Goal: Find specific page/section: Find specific page/section

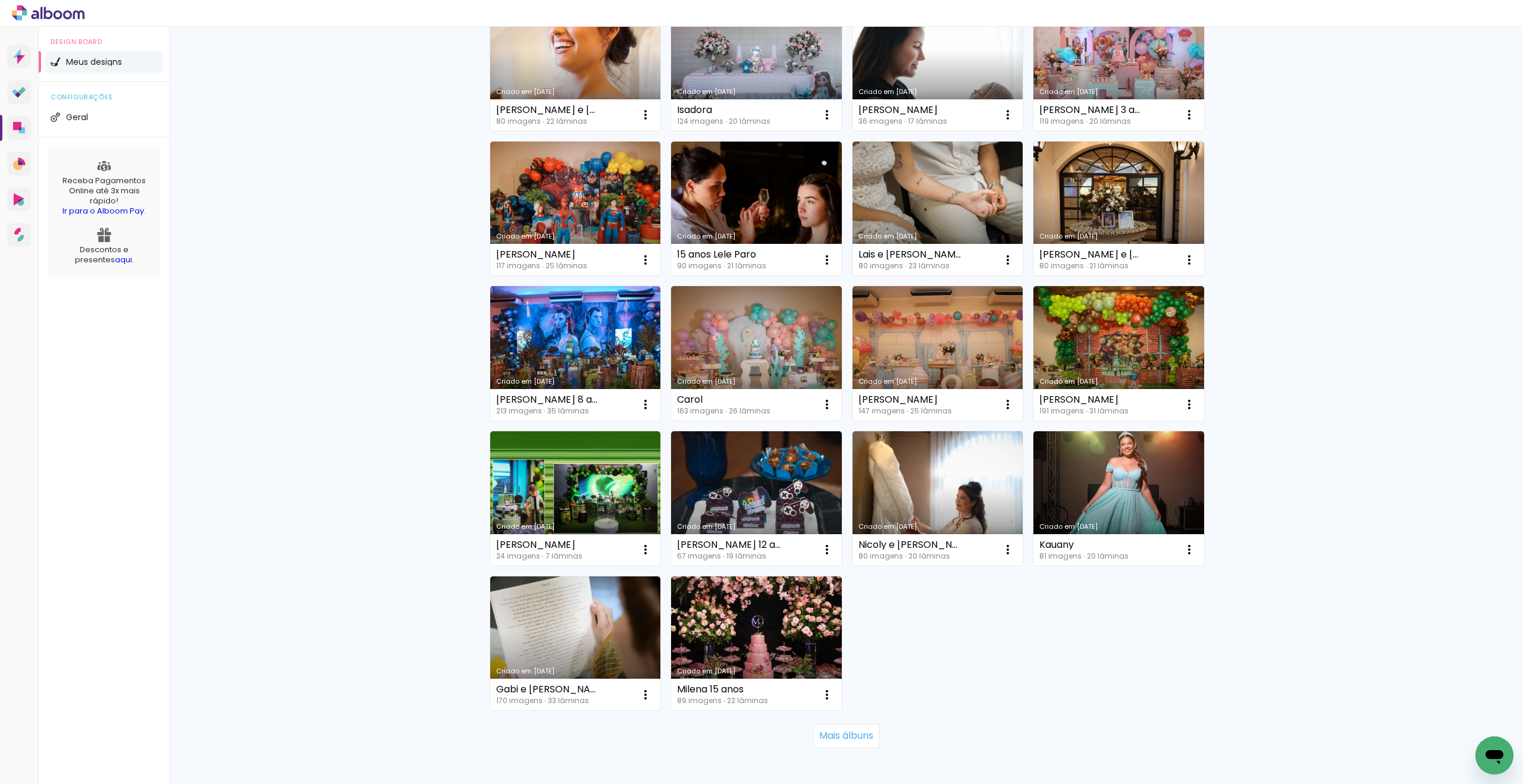
scroll to position [507, 0]
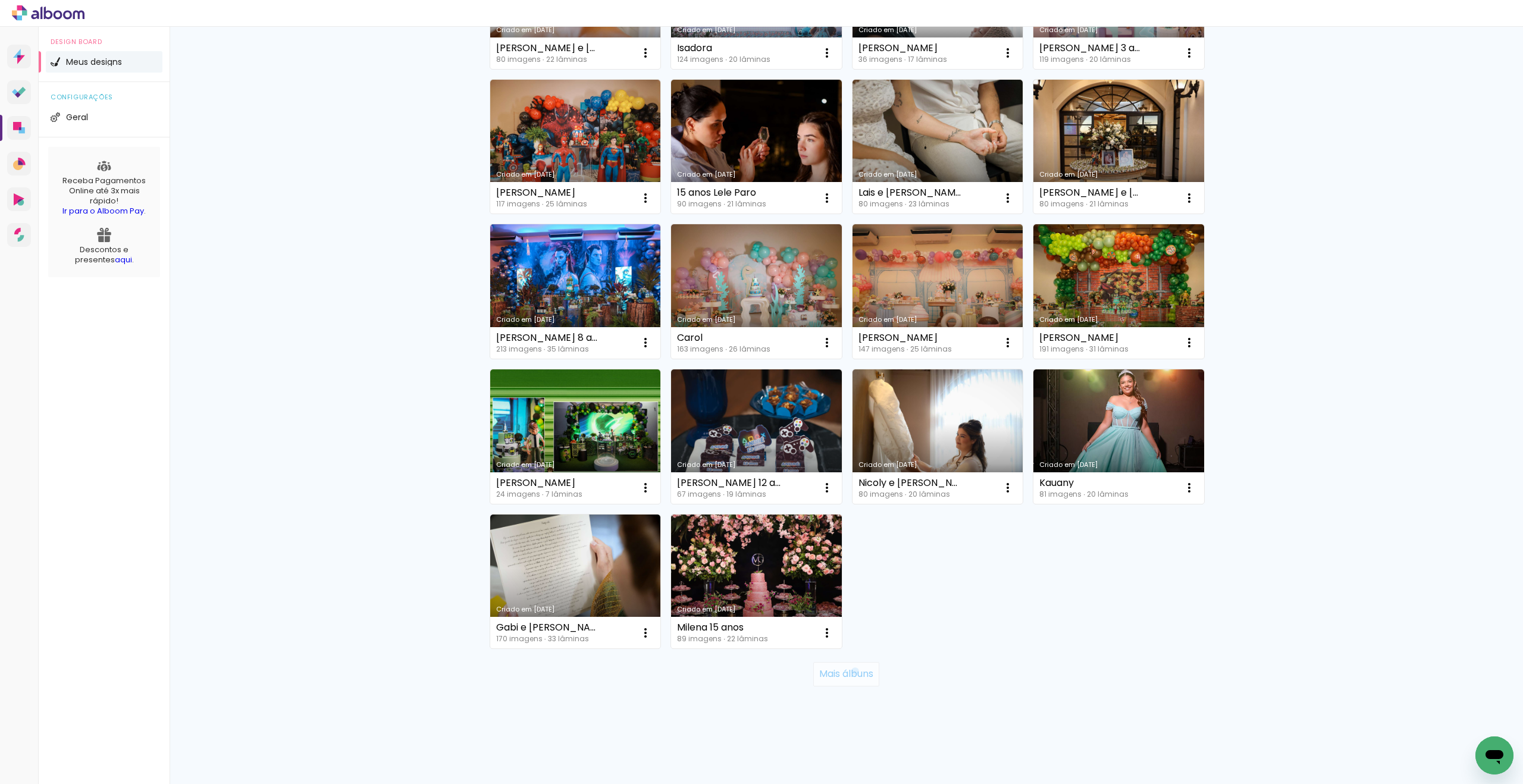
click at [0, 0] on slot "Mais álbuns" at bounding box center [0, 0] width 0 height 0
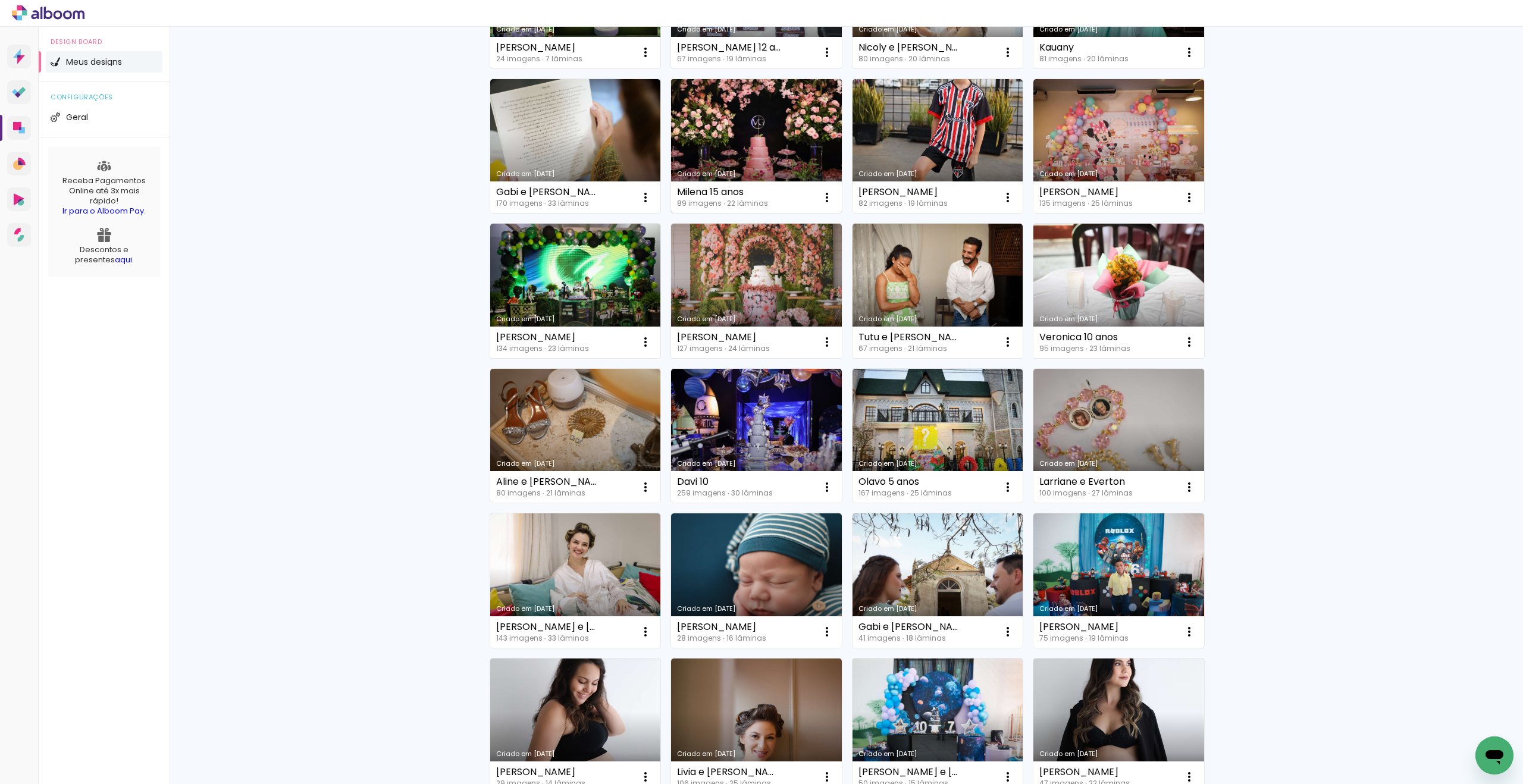
scroll to position [1376, 0]
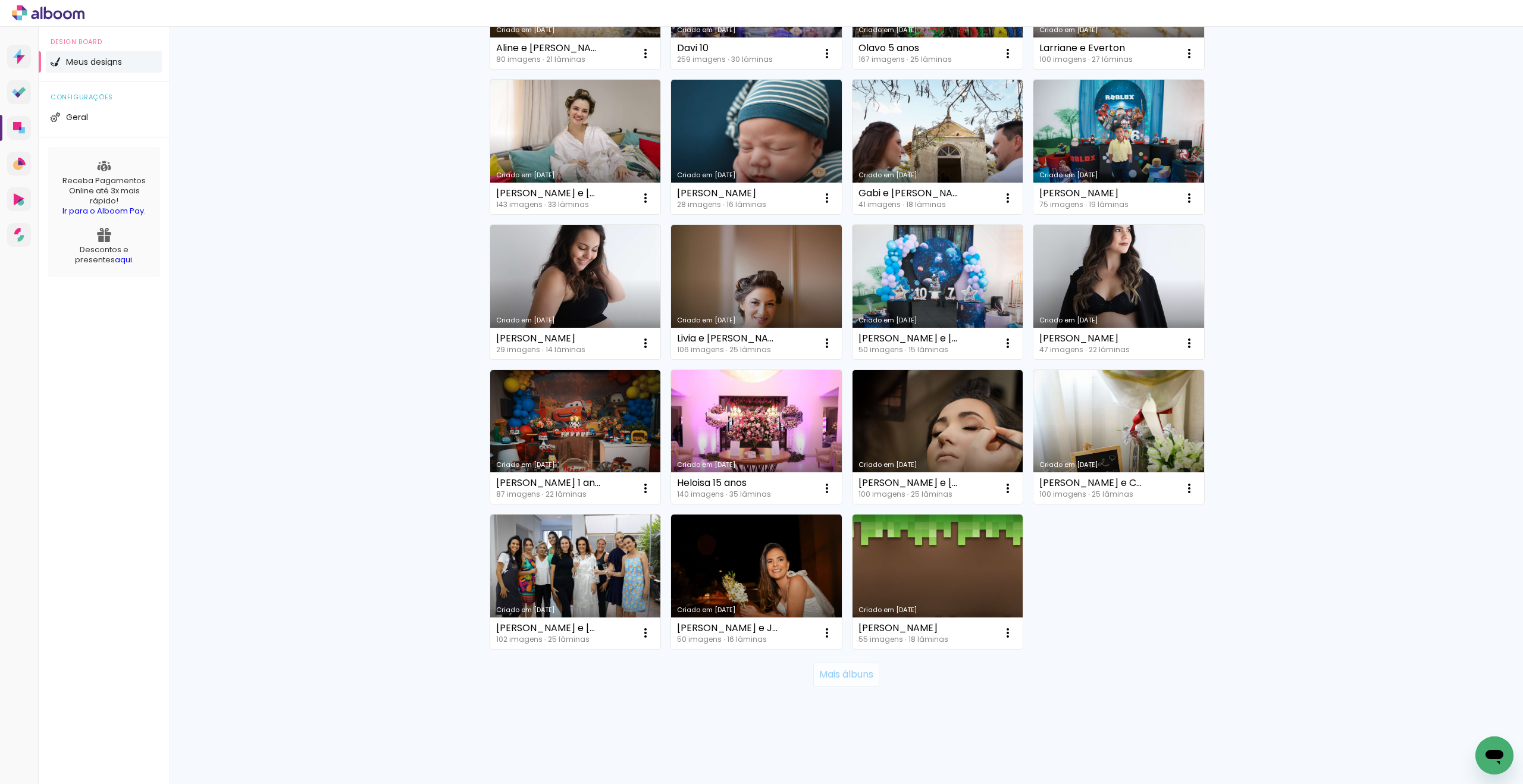
click at [0, 0] on slot "Mais álbuns" at bounding box center [0, 0] width 0 height 0
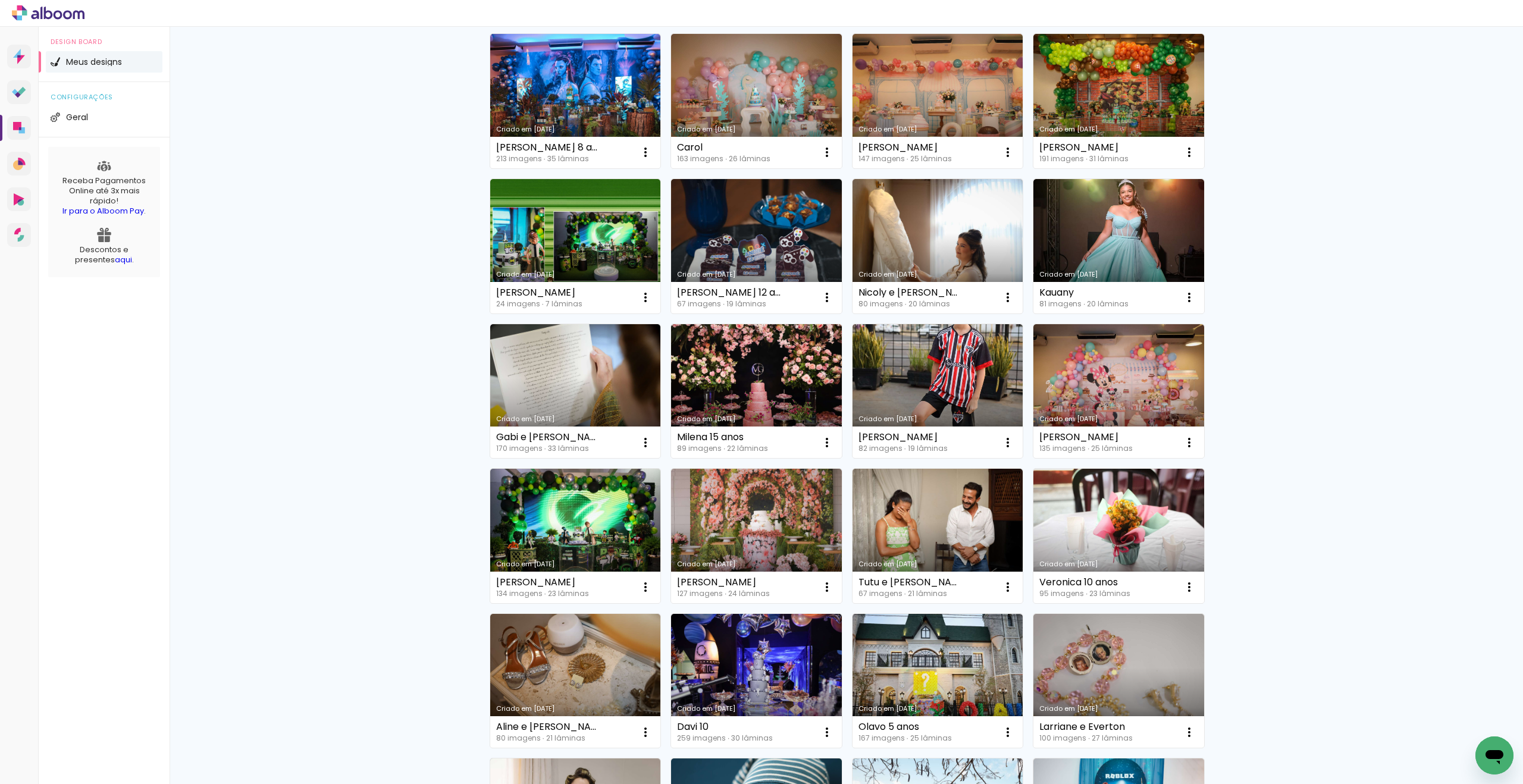
scroll to position [0, 0]
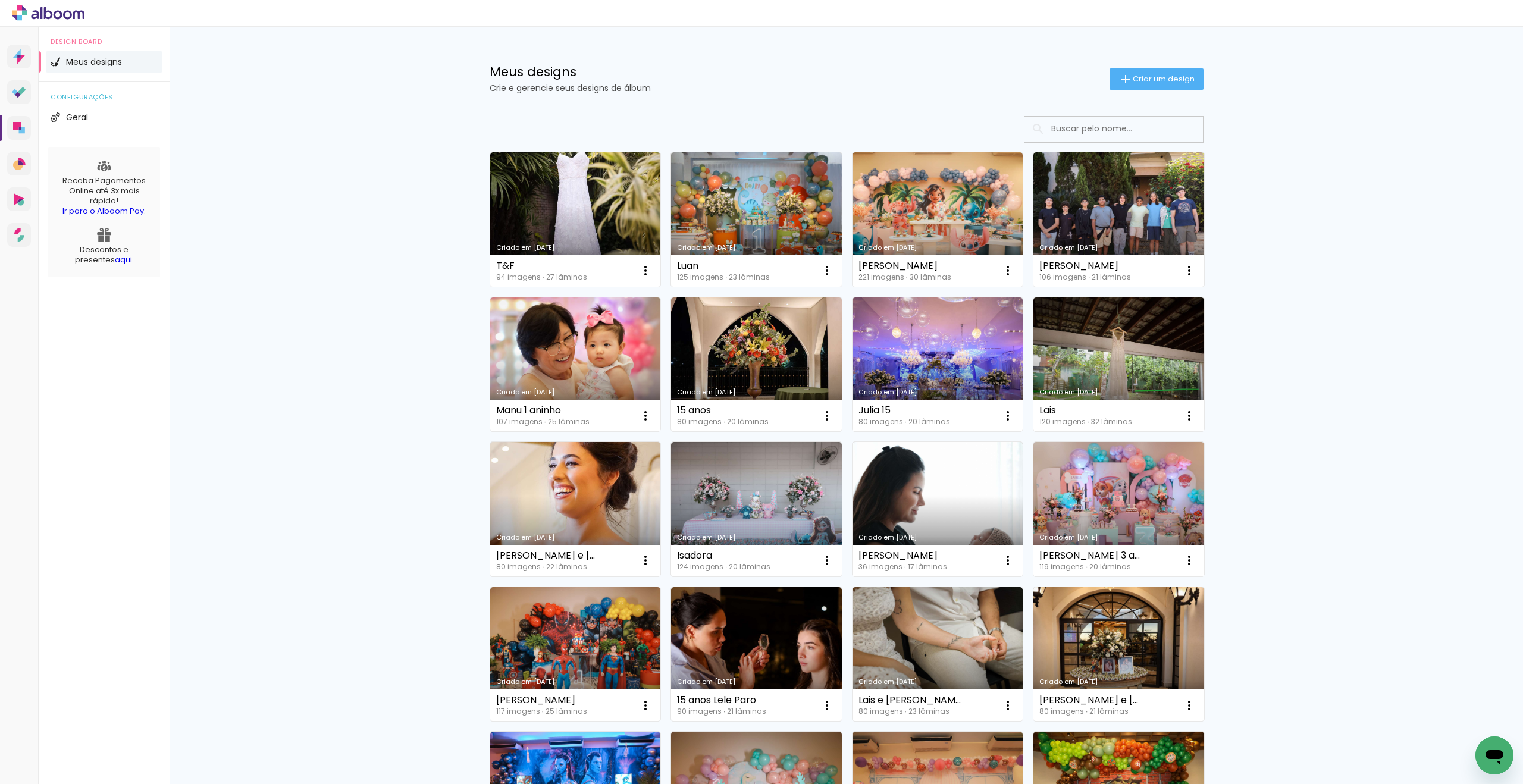
click at [1084, 122] on input at bounding box center [1130, 129] width 169 height 24
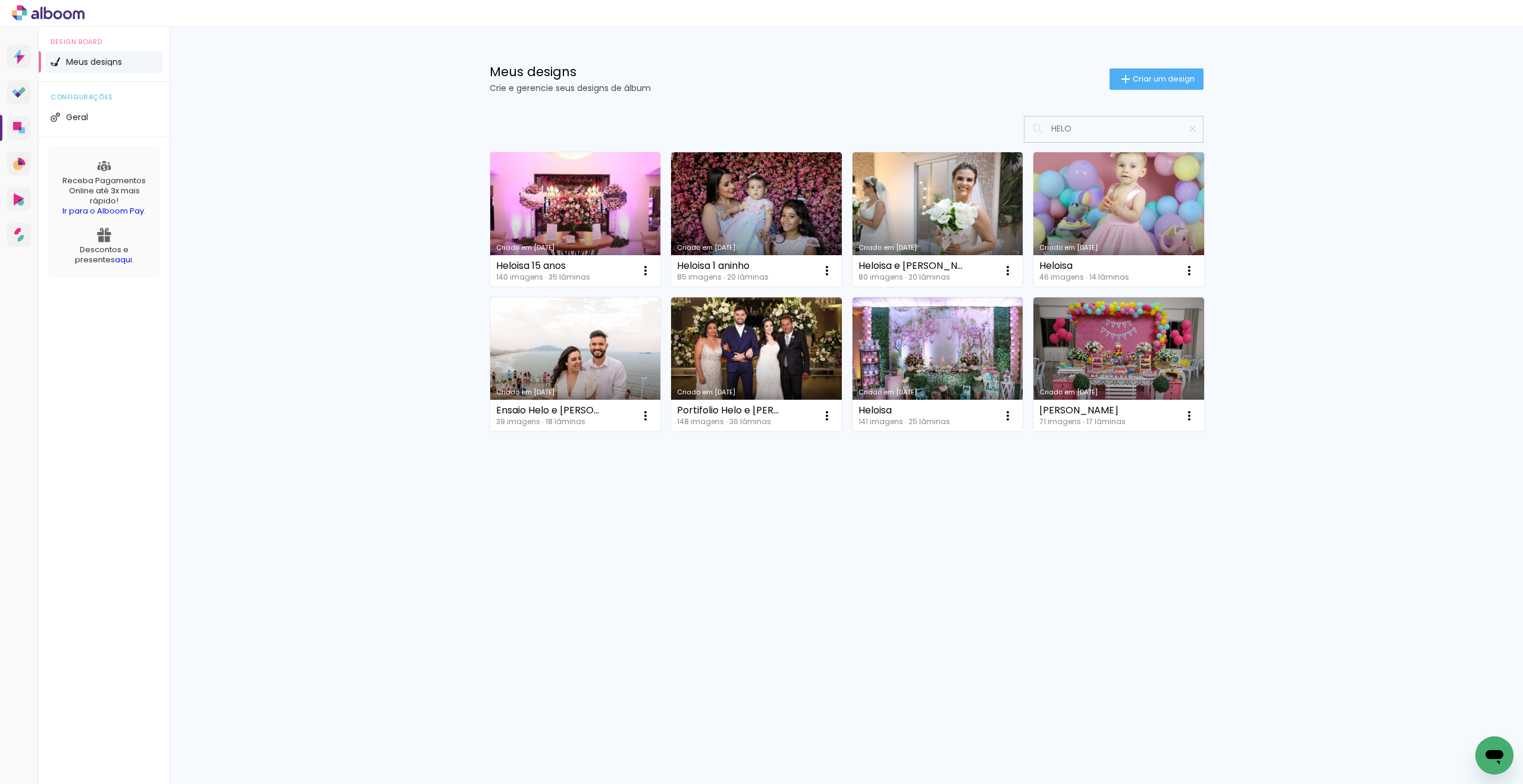
type input "HELO"
type paper-input "HELO"
click at [629, 179] on link "Criado em [DATE]" at bounding box center [575, 219] width 171 height 134
